Goal: Task Accomplishment & Management: Use online tool/utility

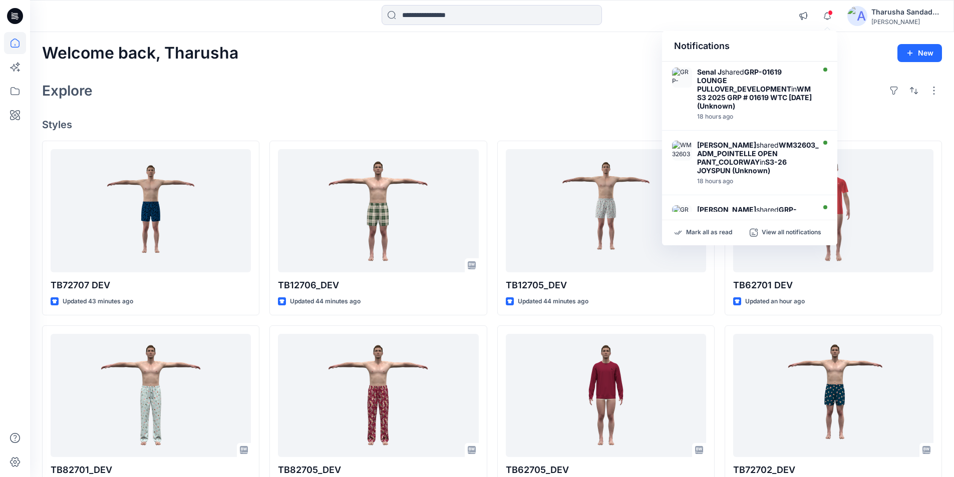
click at [708, 229] on p "Mark all as read" at bounding box center [709, 232] width 46 height 9
click at [512, 119] on h4 "Styles" at bounding box center [492, 125] width 900 height 12
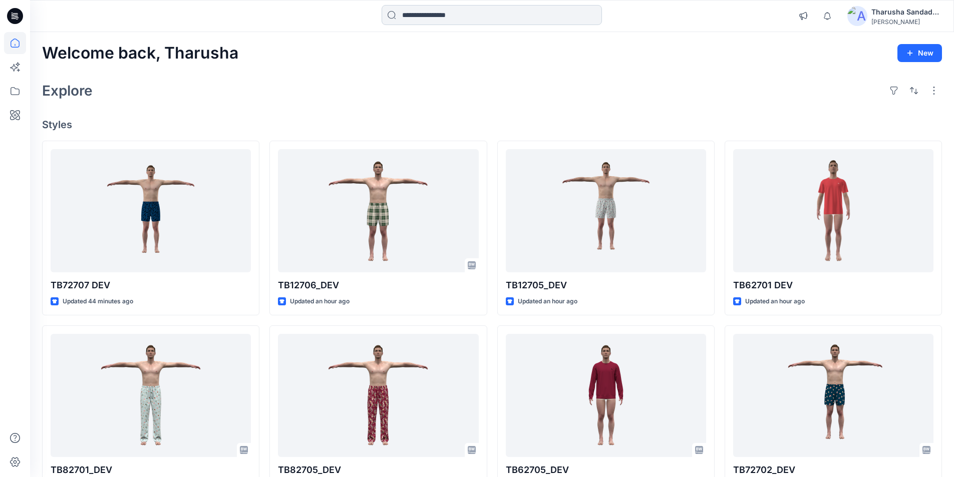
click at [509, 14] on input at bounding box center [492, 15] width 220 height 20
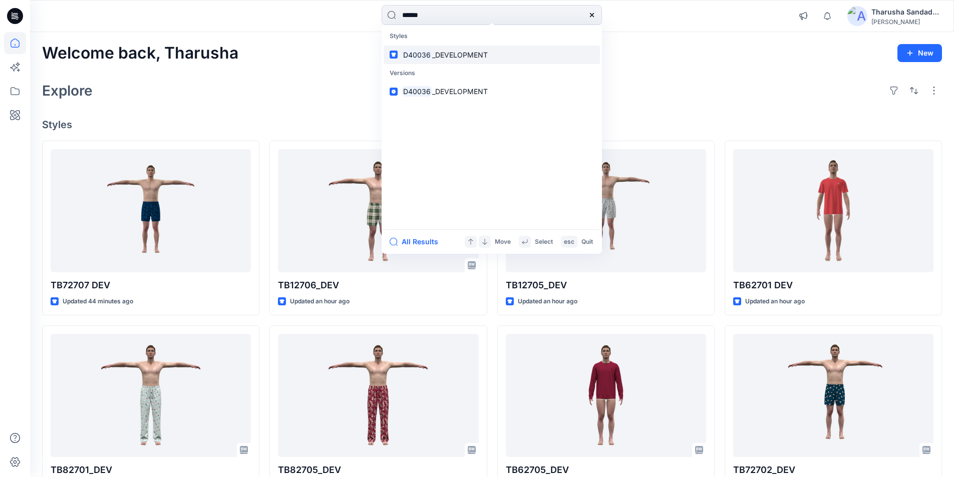
type input "******"
click at [449, 59] on span "_DEVELOPMENT" at bounding box center [460, 55] width 56 height 9
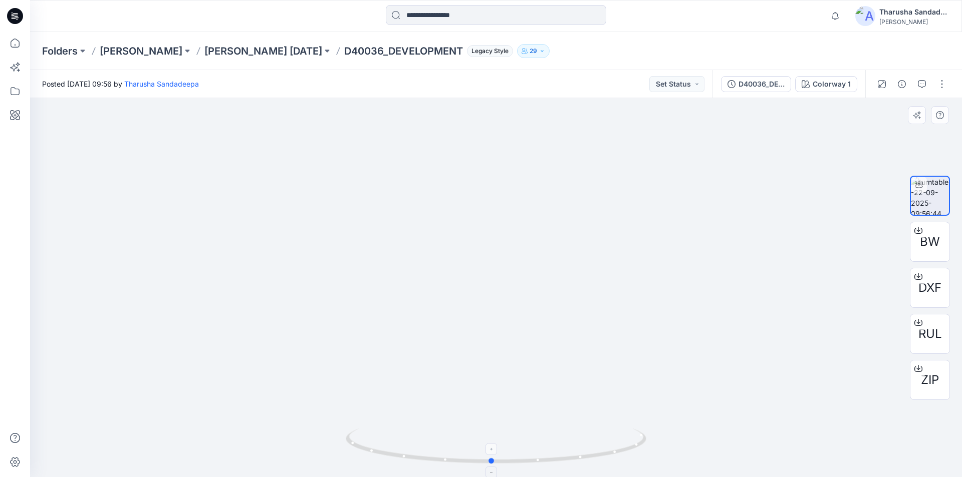
drag, startPoint x: 591, startPoint y: 451, endPoint x: 586, endPoint y: 445, distance: 7.5
click at [586, 445] on icon at bounding box center [497, 448] width 303 height 38
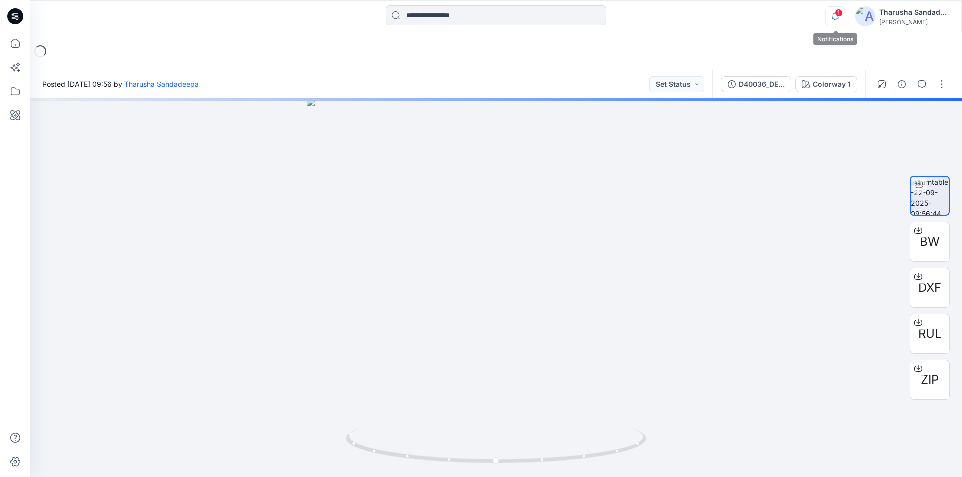
click at [834, 12] on icon "button" at bounding box center [835, 16] width 19 height 20
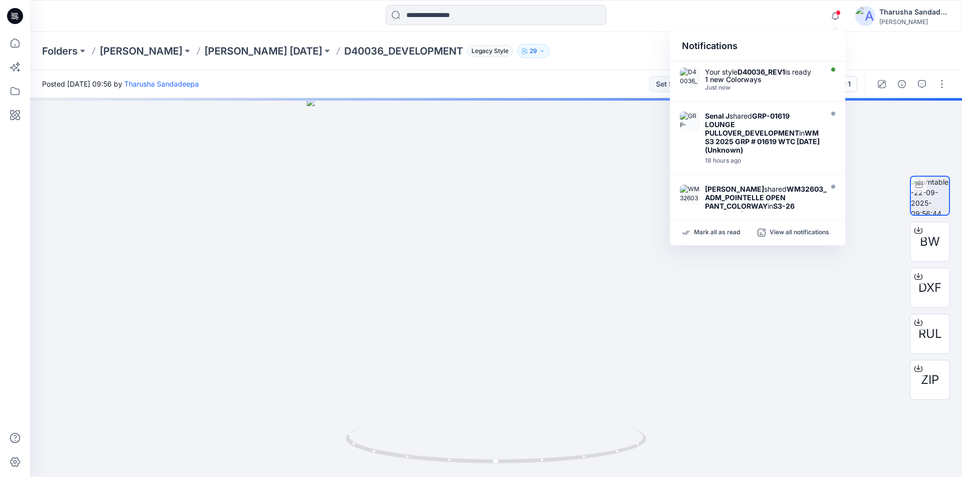
click at [738, 238] on div "Mark all as read View all notifications" at bounding box center [757, 232] width 175 height 25
click at [14, 22] on icon at bounding box center [15, 16] width 16 height 16
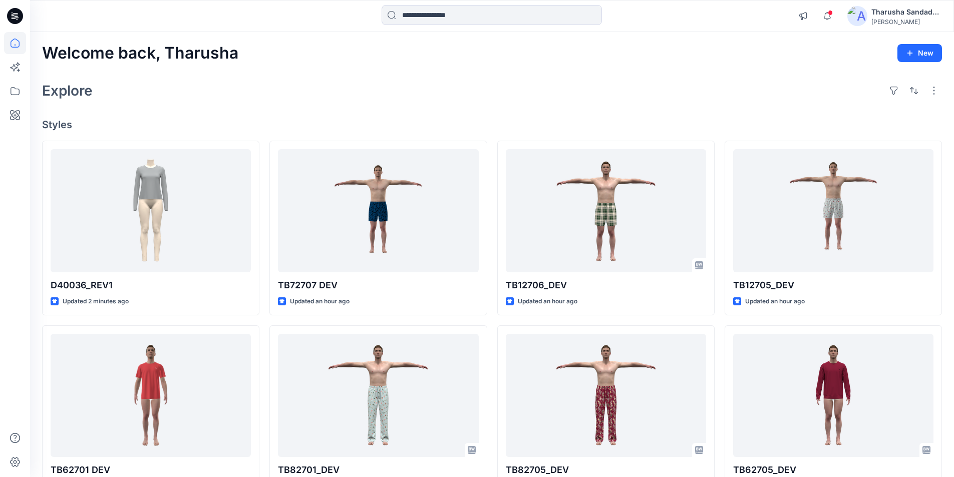
click at [21, 13] on icon at bounding box center [15, 16] width 16 height 16
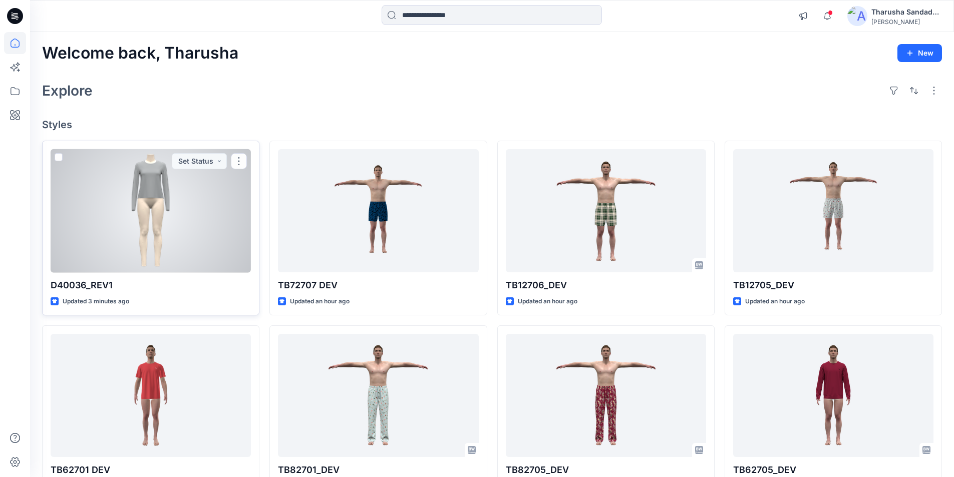
click at [193, 195] on div at bounding box center [151, 211] width 200 height 124
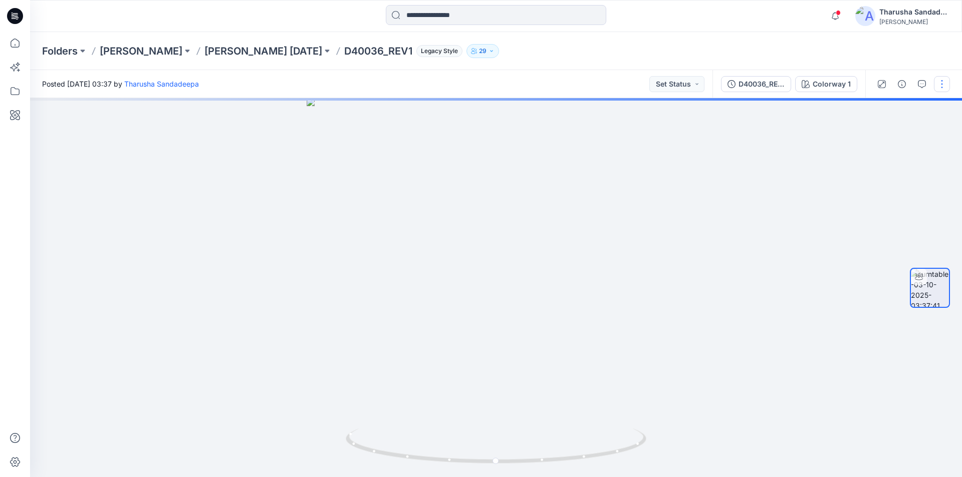
click at [940, 90] on button "button" at bounding box center [942, 84] width 16 height 16
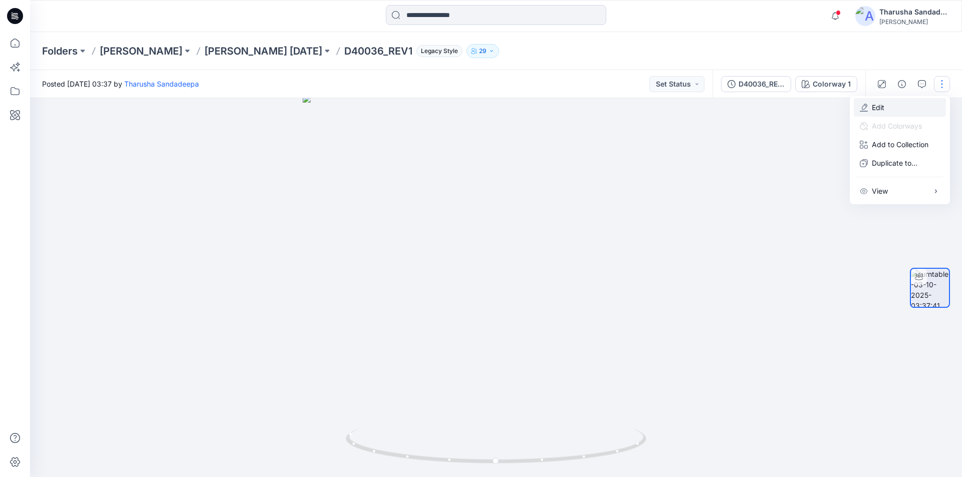
click at [874, 109] on p "Edit" at bounding box center [878, 107] width 13 height 11
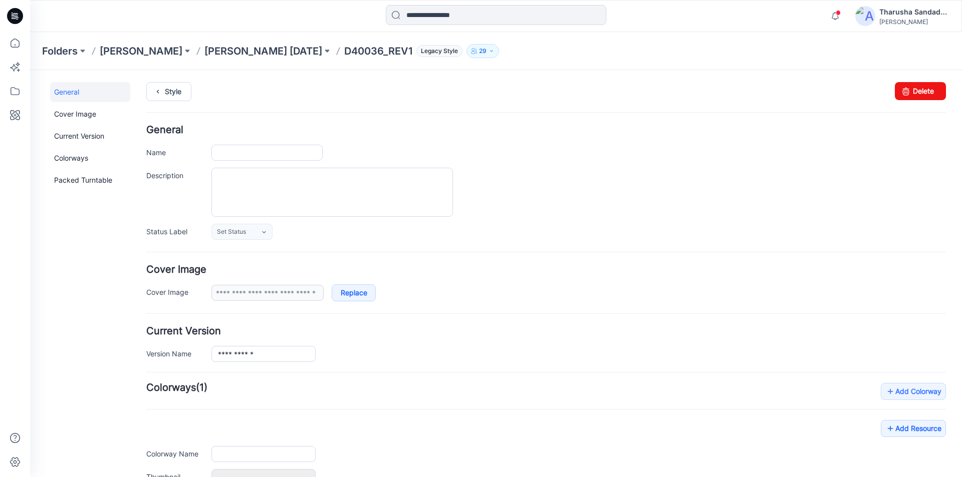
type input "**********"
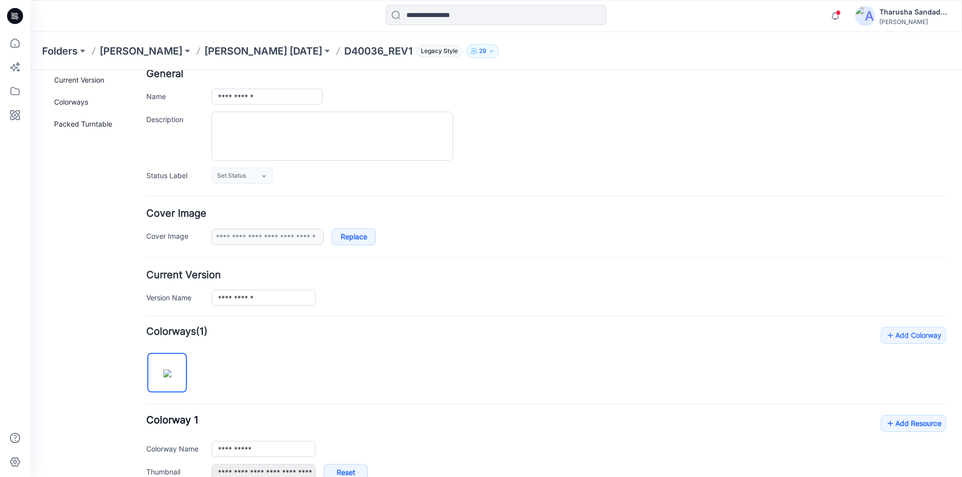
scroll to position [100, 0]
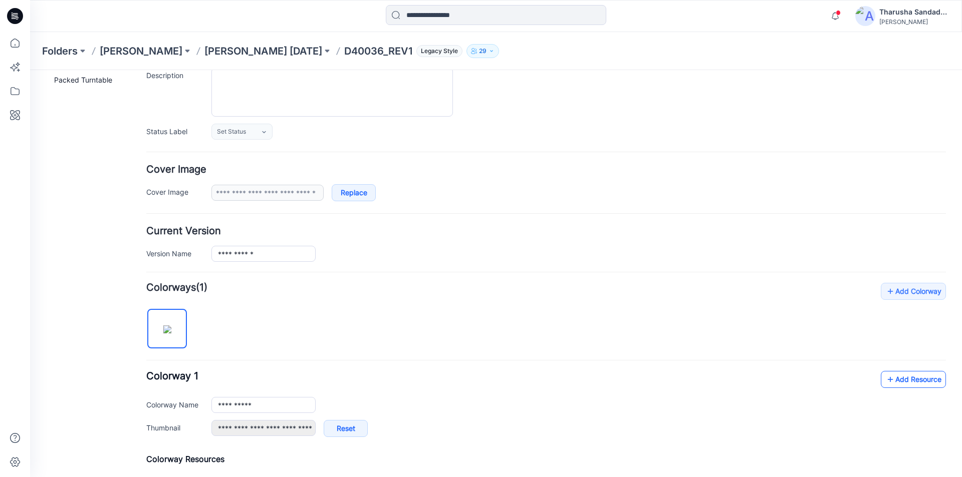
click at [906, 383] on link "Add Resource" at bounding box center [913, 379] width 65 height 17
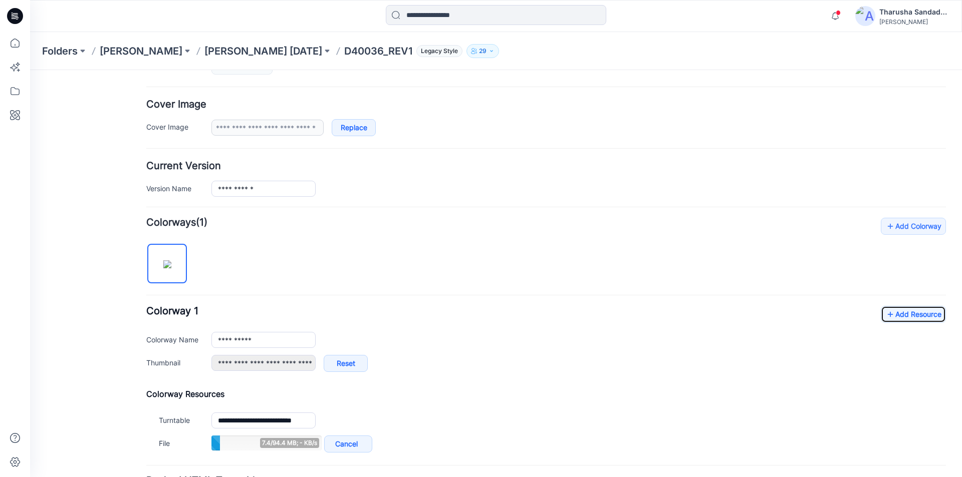
scroll to position [258, 0]
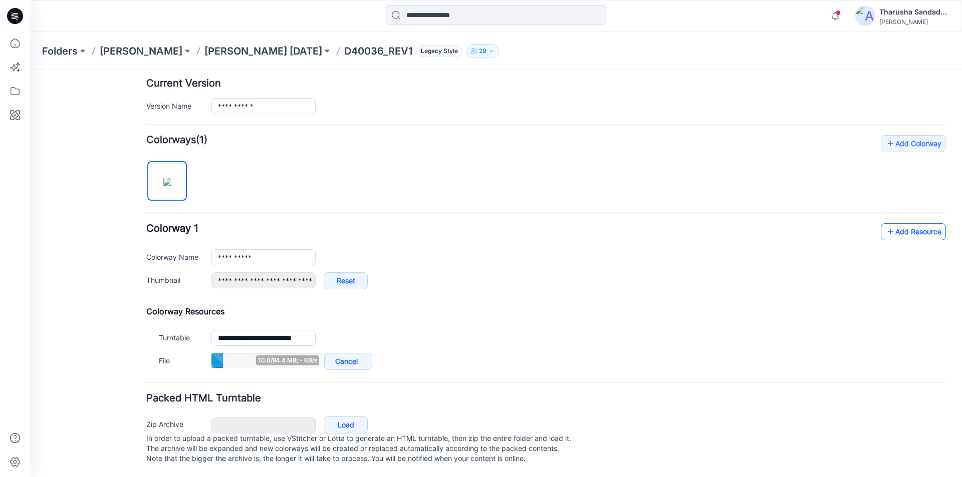
click at [897, 223] on link "Add Resource" at bounding box center [913, 231] width 65 height 17
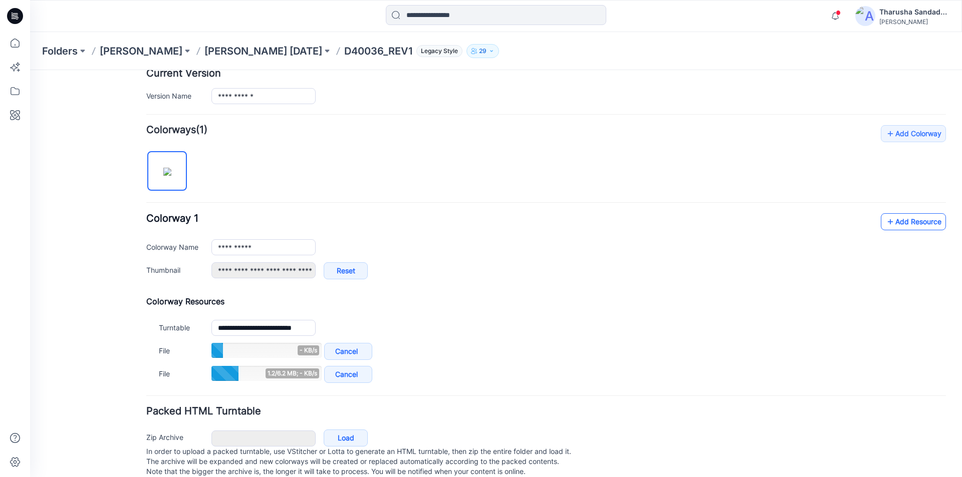
click at [894, 217] on link "Add Resource" at bounding box center [913, 221] width 65 height 17
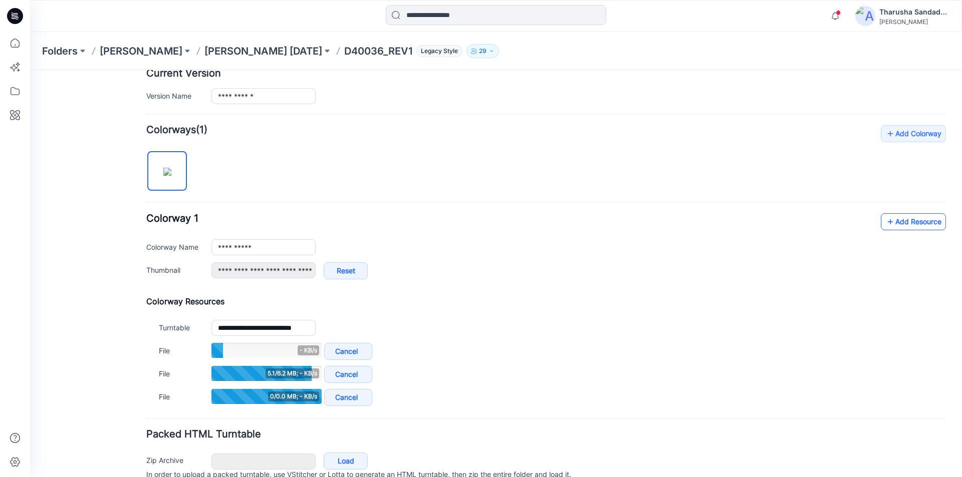
click at [917, 216] on link "Add Resource" at bounding box center [913, 221] width 65 height 17
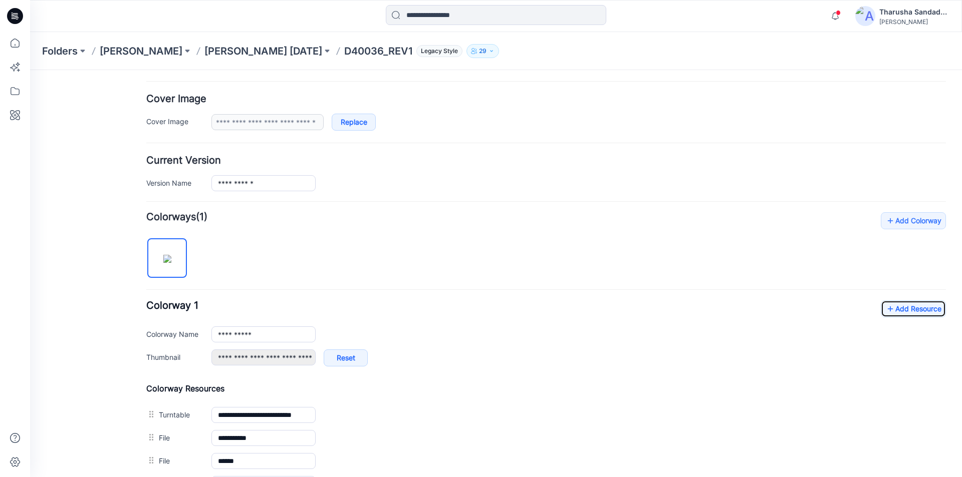
scroll to position [0, 0]
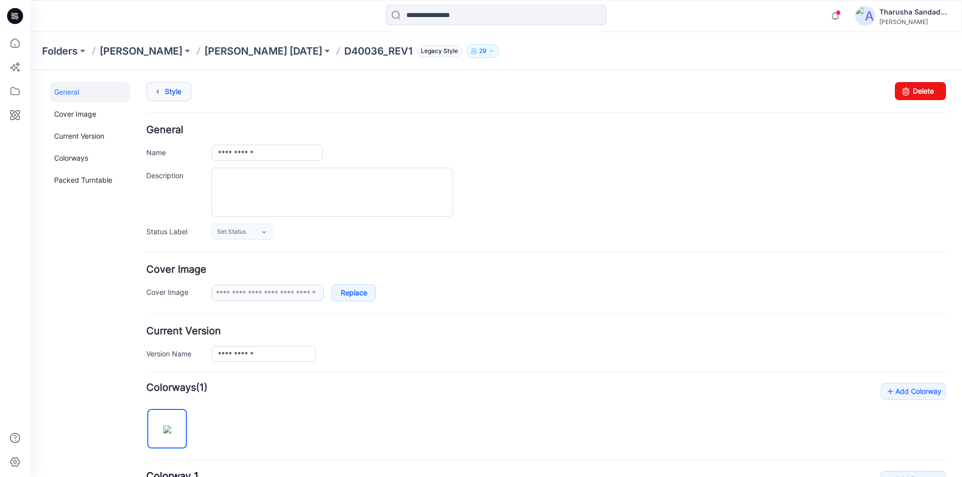
click at [180, 89] on link "Style" at bounding box center [168, 91] width 45 height 19
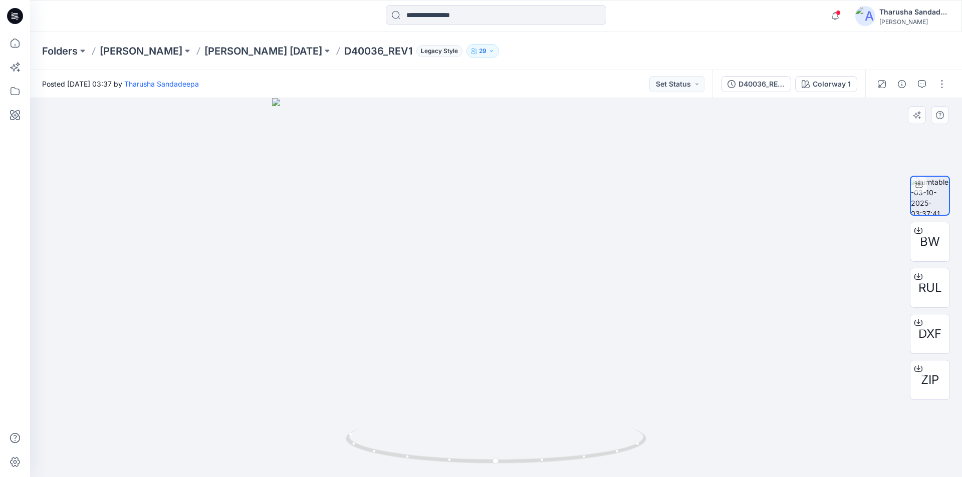
drag, startPoint x: 498, startPoint y: 172, endPoint x: 524, endPoint y: 424, distance: 253.4
click at [12, 11] on icon at bounding box center [15, 16] width 16 height 16
